Goal: Task Accomplishment & Management: Complete application form

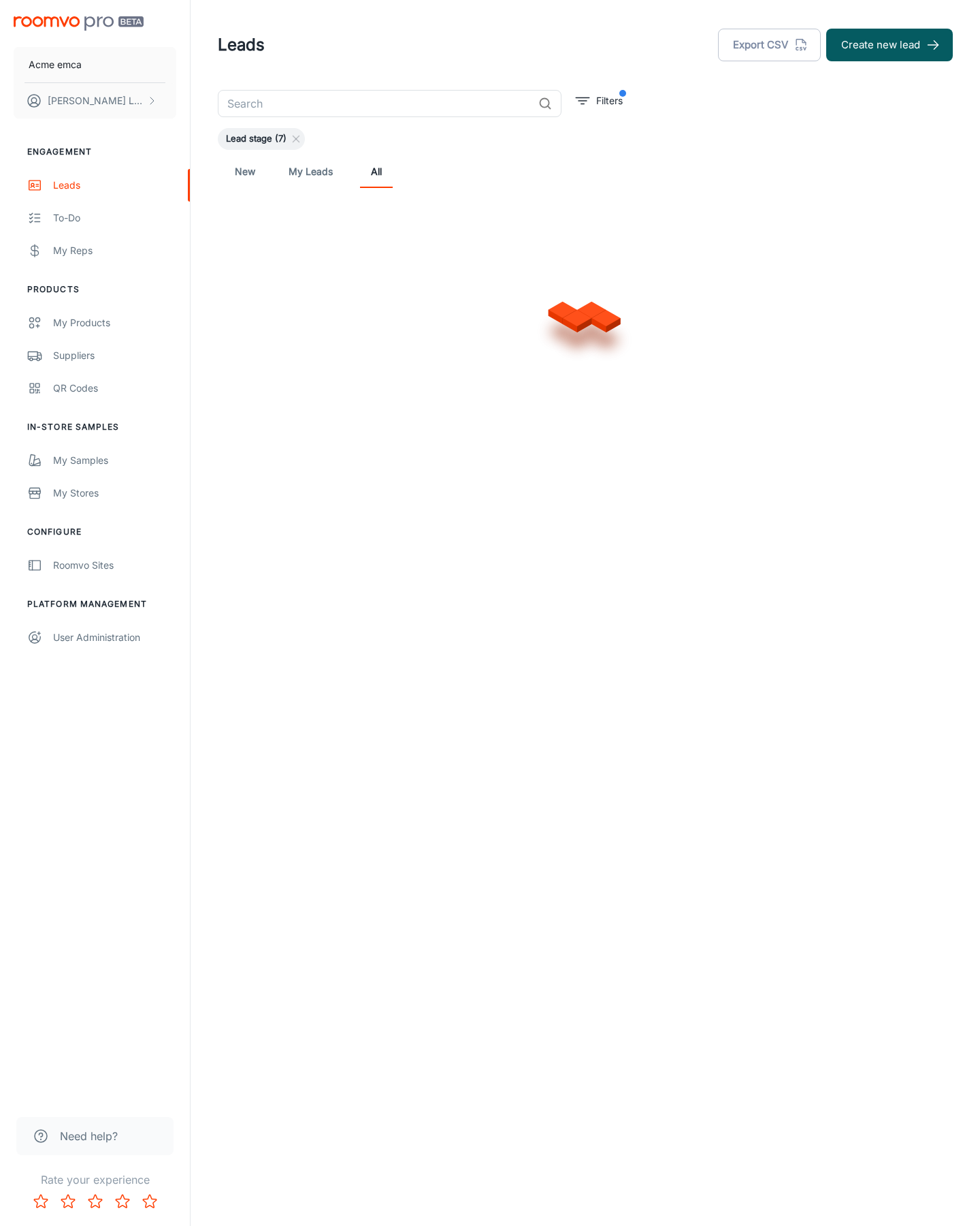
click at [890, 45] on button "Create new lead" at bounding box center [889, 45] width 126 height 33
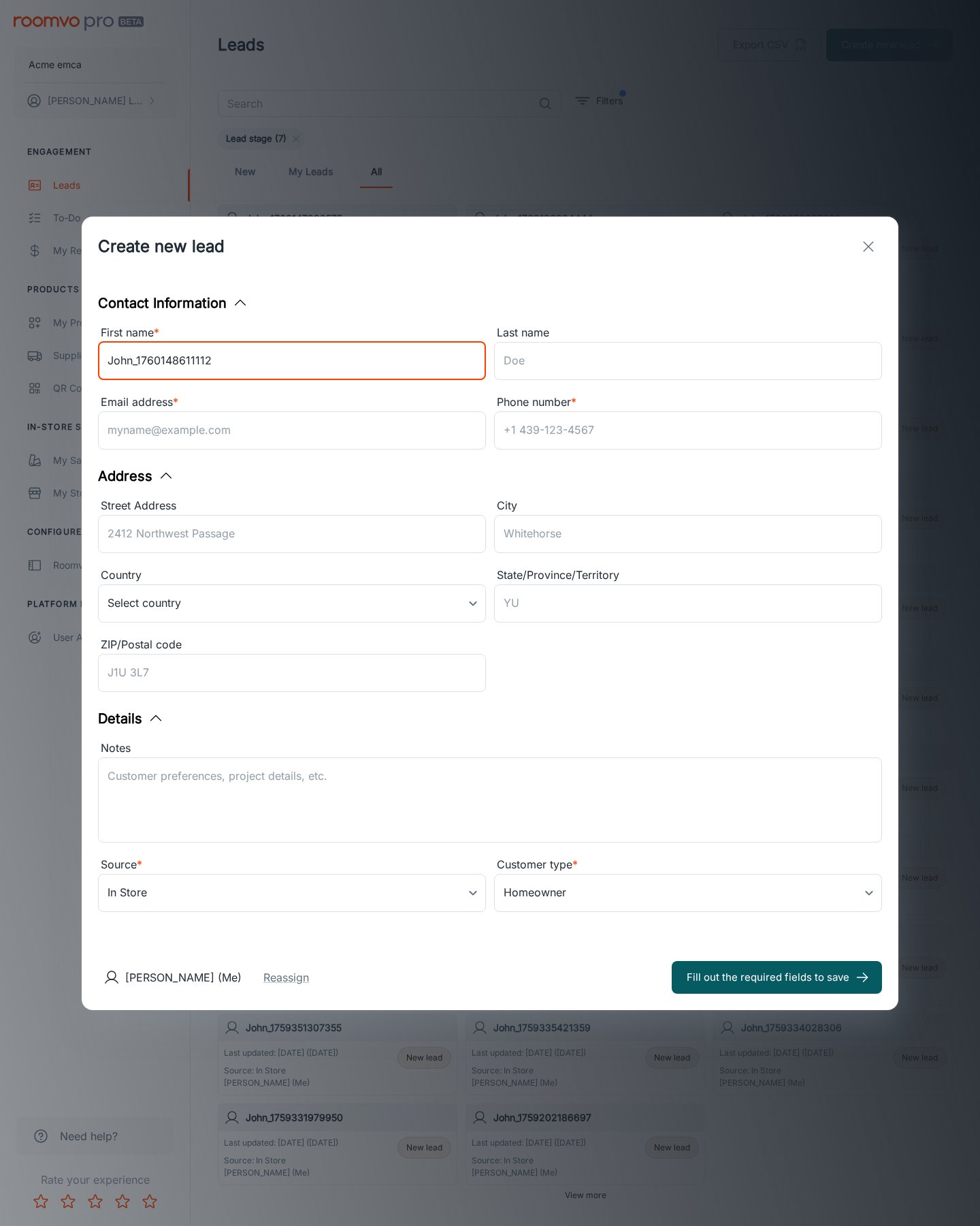
type input "John_1760148611112"
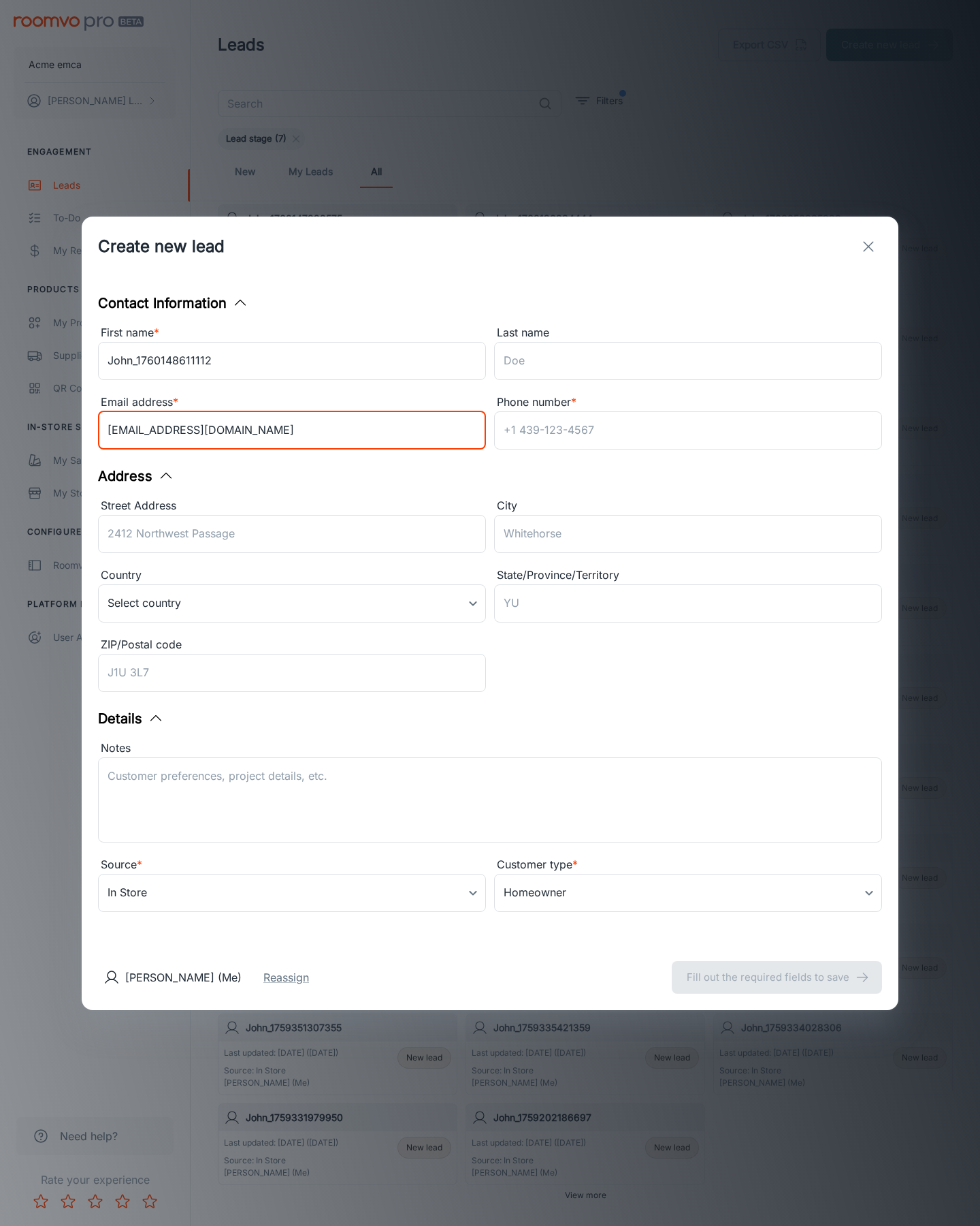
type input "[EMAIL_ADDRESS][DOMAIN_NAME]"
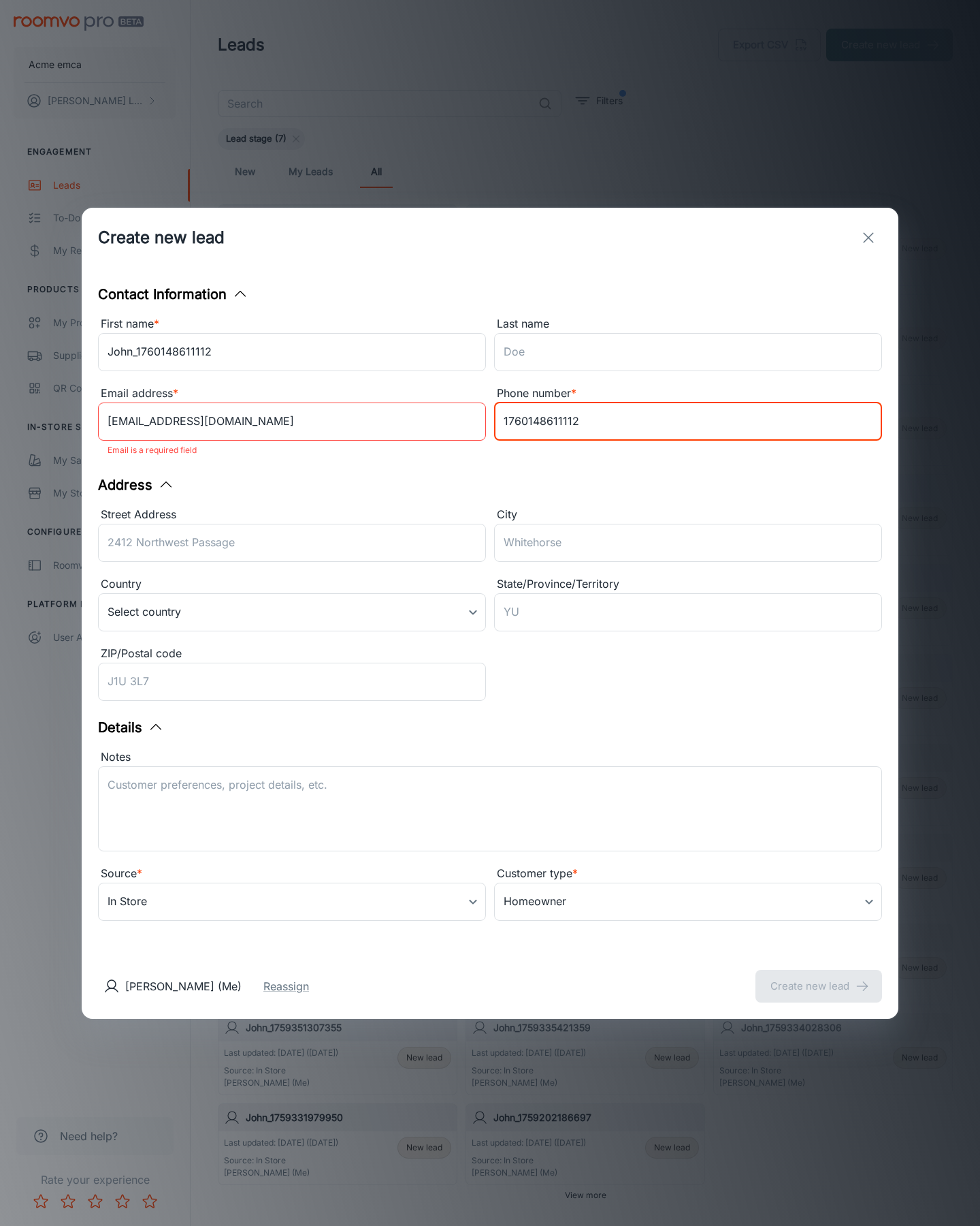
type input "1760148611112"
click at [819, 976] on button "Create new lead" at bounding box center [818, 986] width 126 height 33
